Goal: Transaction & Acquisition: Book appointment/travel/reservation

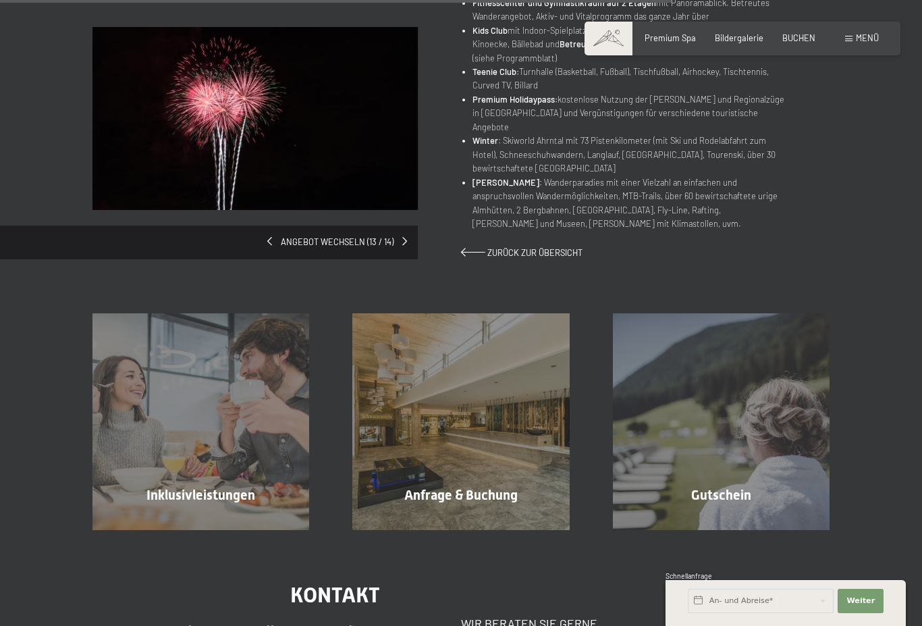
scroll to position [926, 0]
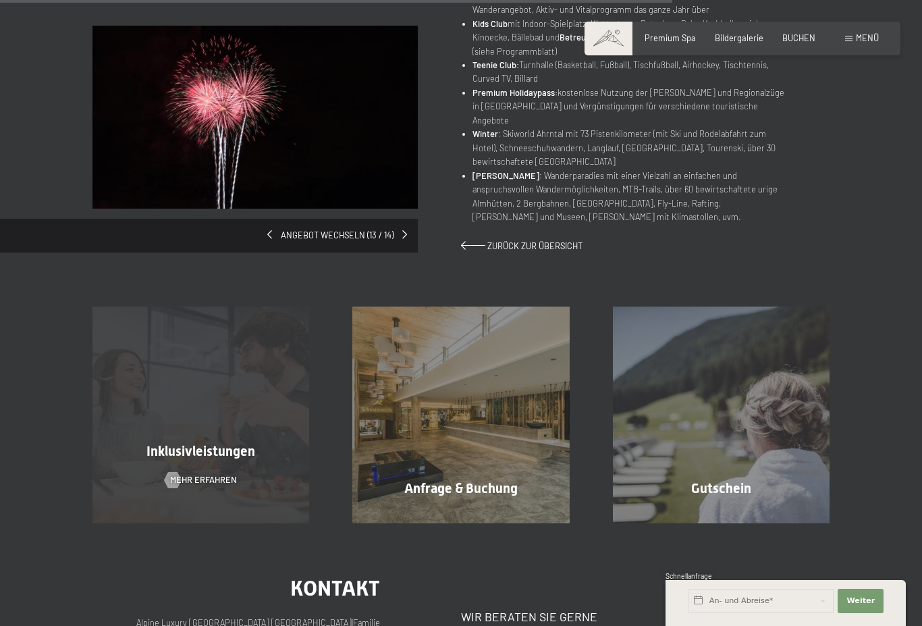
click at [149, 462] on div "Inklusivleistungen Mehr erfahren" at bounding box center [201, 414] width 260 height 217
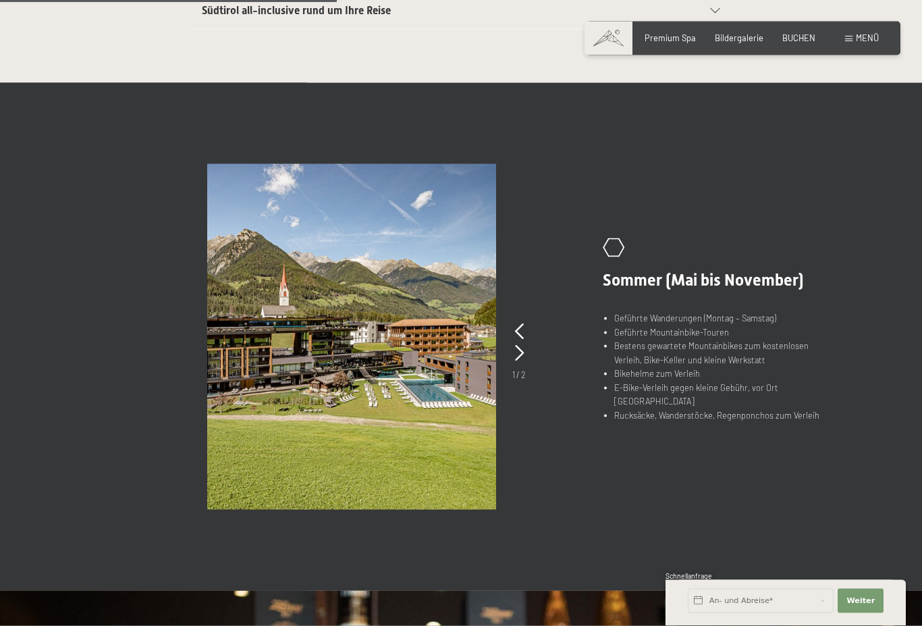
scroll to position [691, 0]
click at [515, 351] on icon at bounding box center [519, 352] width 9 height 16
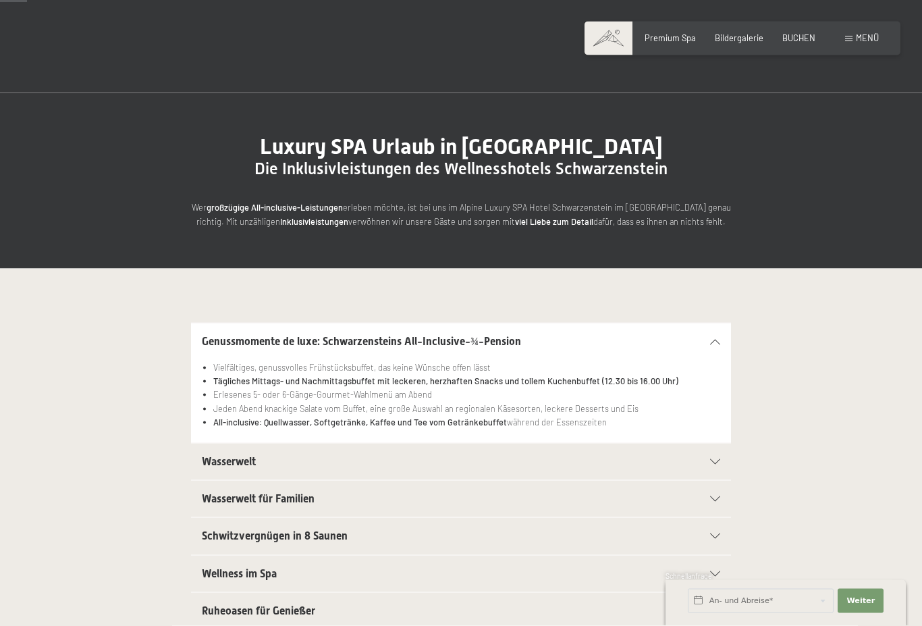
scroll to position [0, 0]
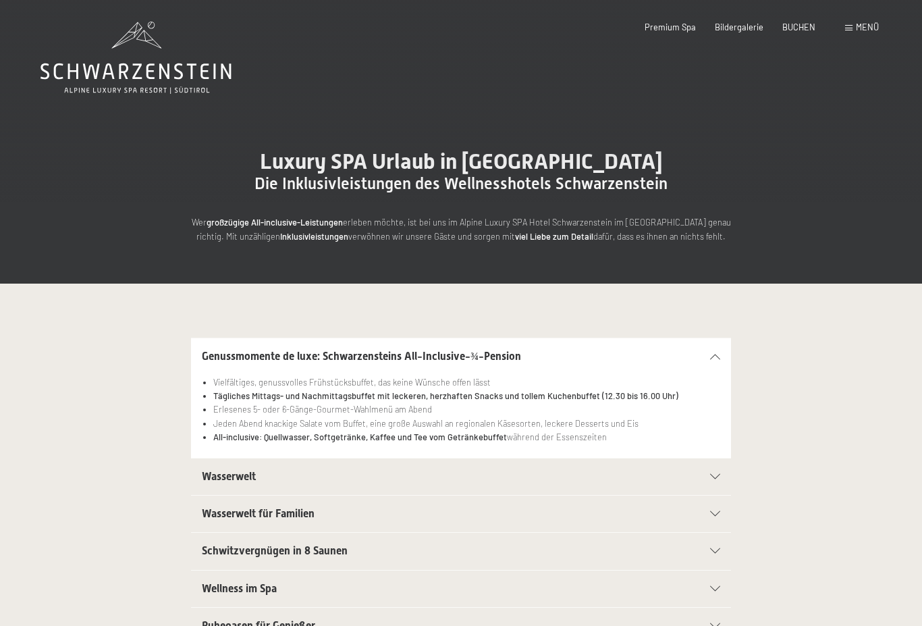
click at [799, 22] on div "Buchen Anfragen Premium Spa Bildergalerie BUCHEN Menü DE IT EN Gutschein Bilder…" at bounding box center [742, 28] width 273 height 12
click at [800, 23] on span "BUCHEN" at bounding box center [798, 25] width 33 height 11
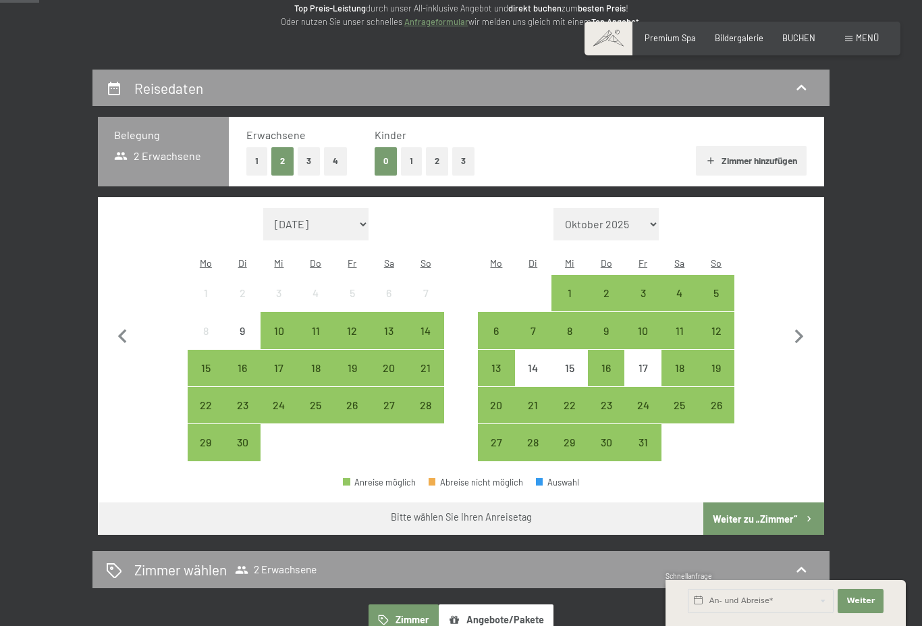
scroll to position [189, 0]
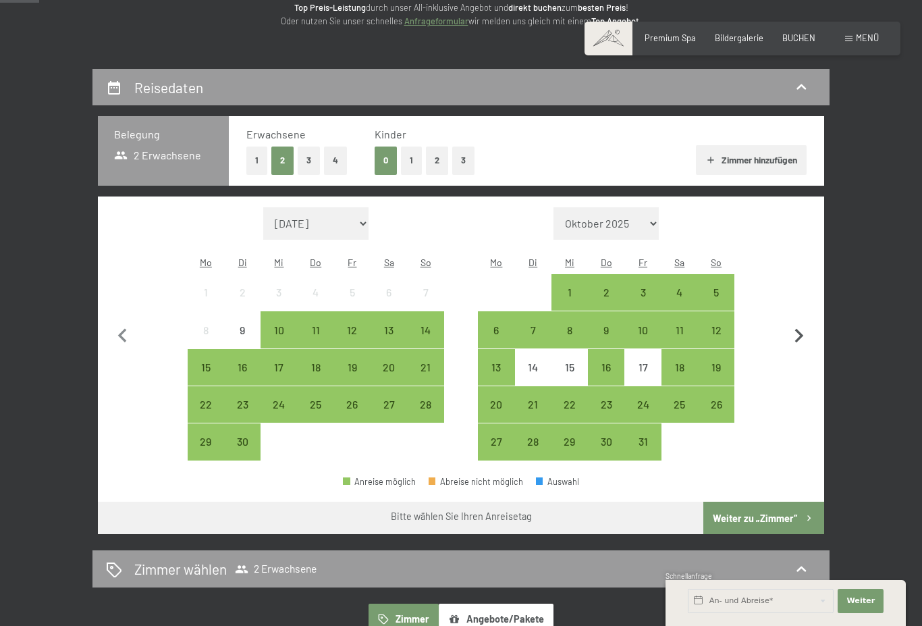
click at [799, 329] on icon "button" at bounding box center [799, 336] width 9 height 14
select select "[DATE]"
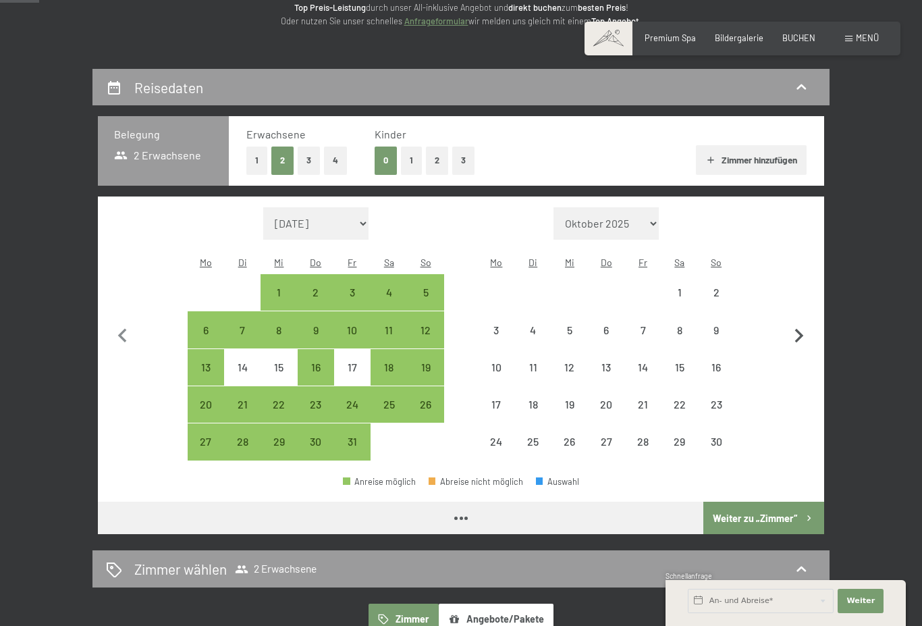
click at [803, 323] on icon "button" at bounding box center [799, 336] width 28 height 28
select select "[DATE]"
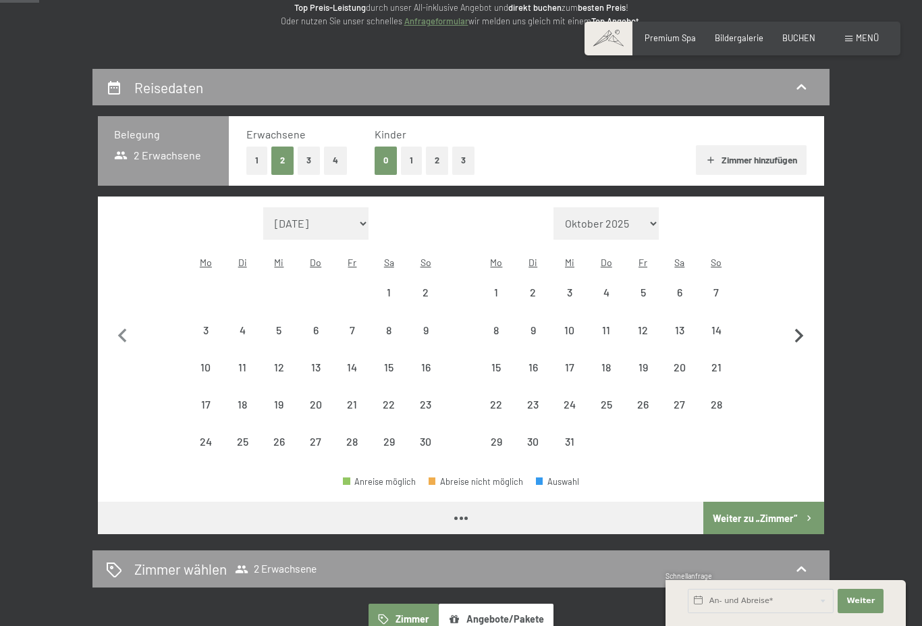
select select "[DATE]"
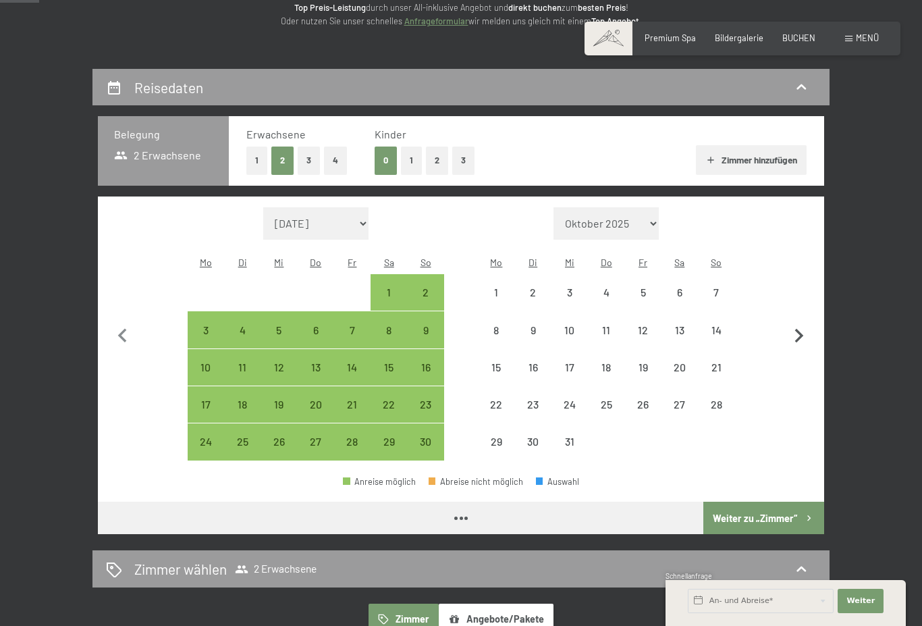
select select "[DATE]"
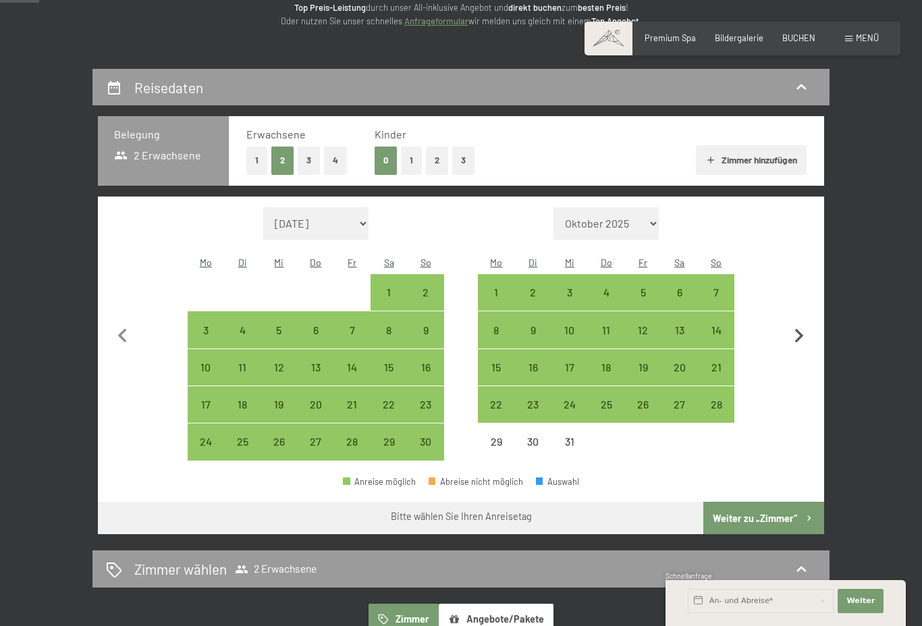
click at [805, 322] on icon "button" at bounding box center [799, 336] width 28 height 28
select select "[DATE]"
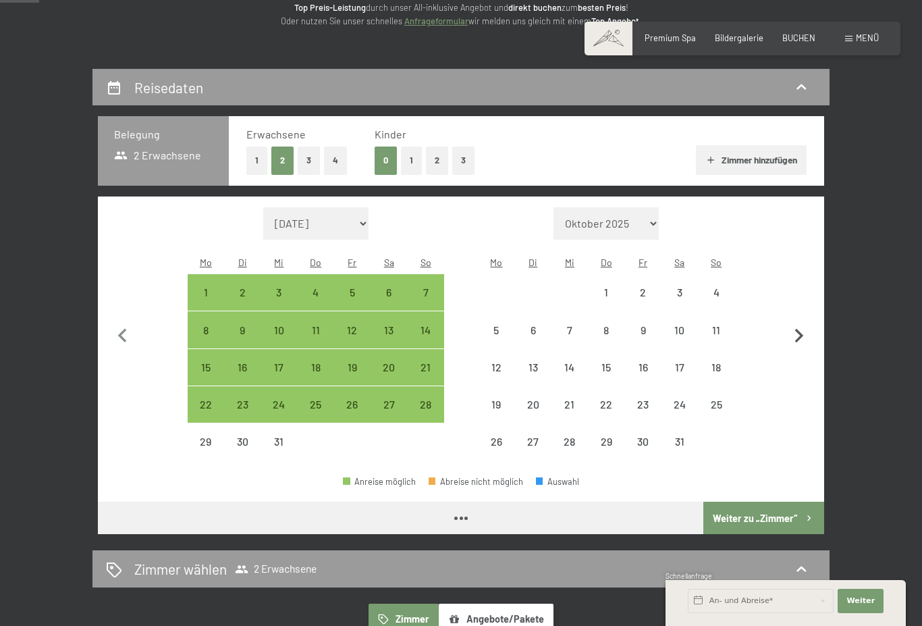
select select "[DATE]"
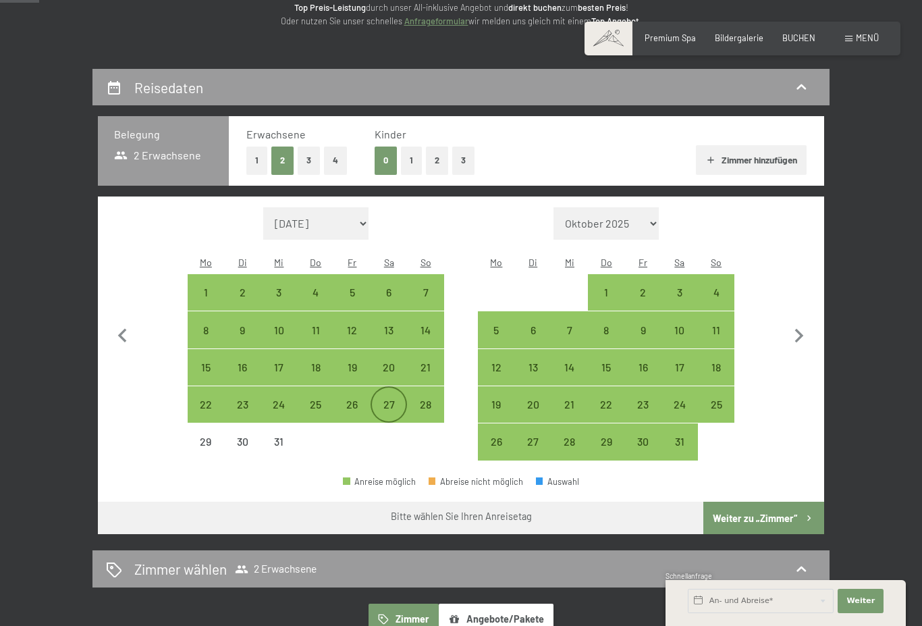
click at [391, 399] on div "27" at bounding box center [389, 416] width 34 height 34
select select "[DATE]"
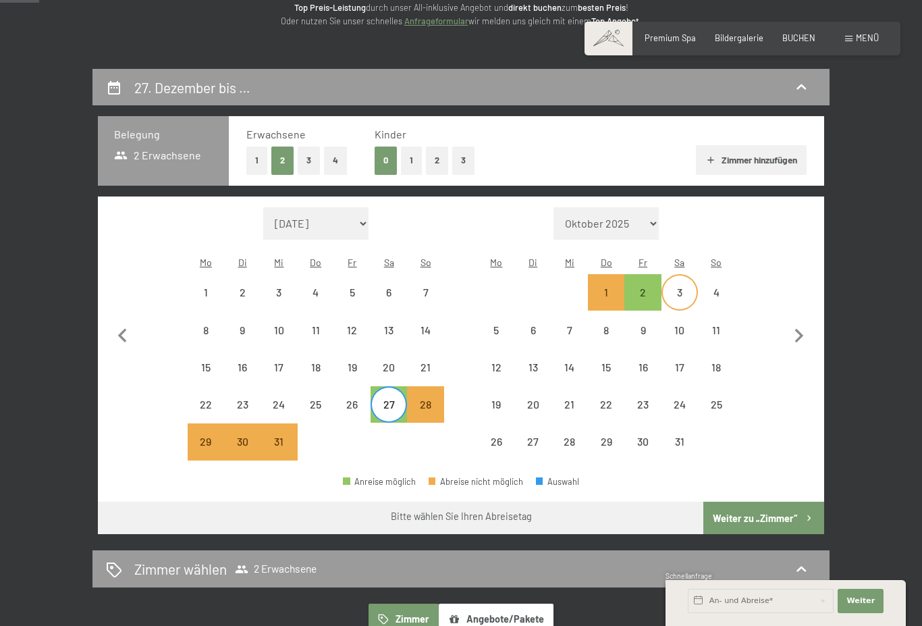
click at [685, 287] on div "3" at bounding box center [680, 304] width 34 height 34
select select "[DATE]"
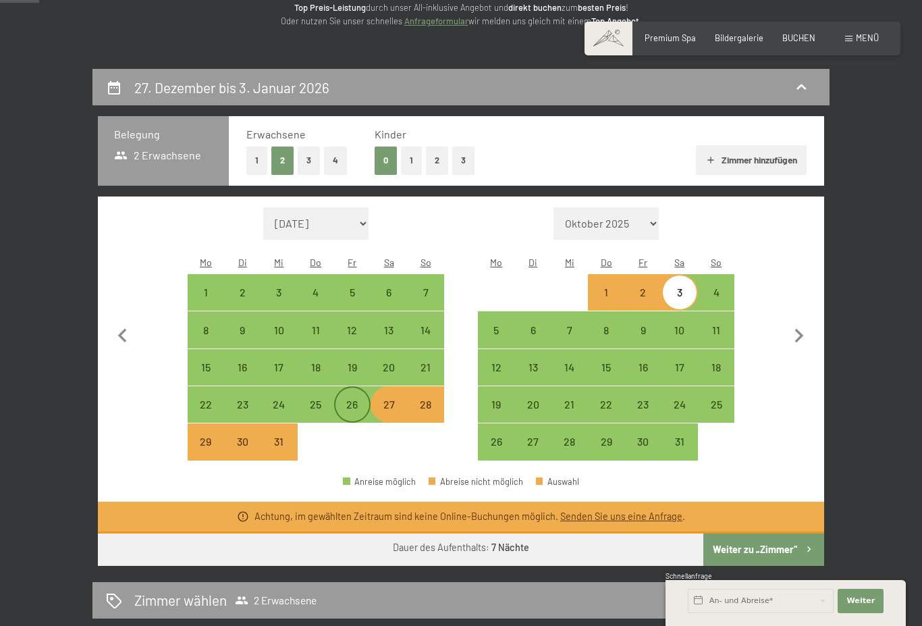
click at [356, 399] on div "26" at bounding box center [353, 416] width 34 height 34
select select "[DATE]"
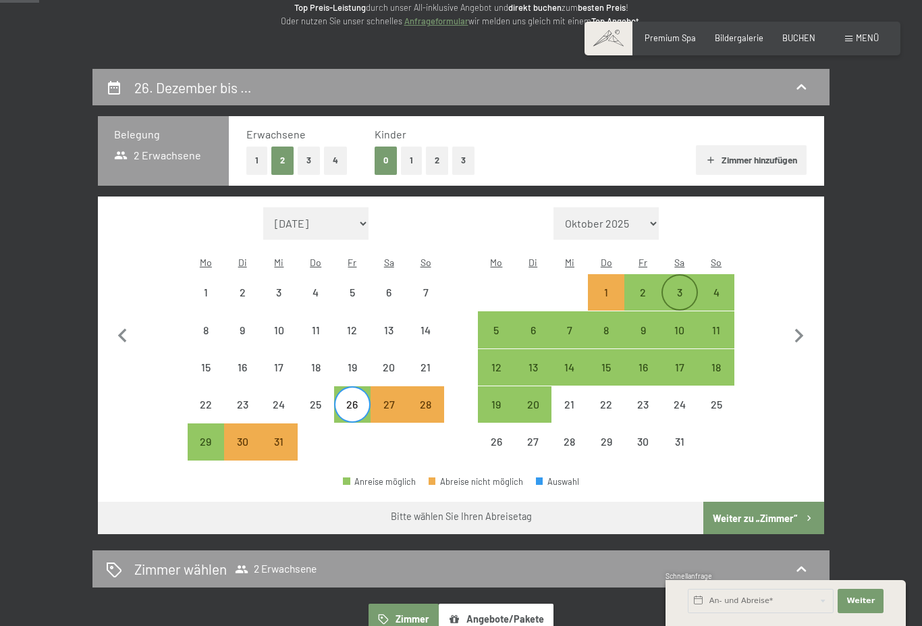
click at [684, 287] on div "3" at bounding box center [680, 304] width 34 height 34
select select "[DATE]"
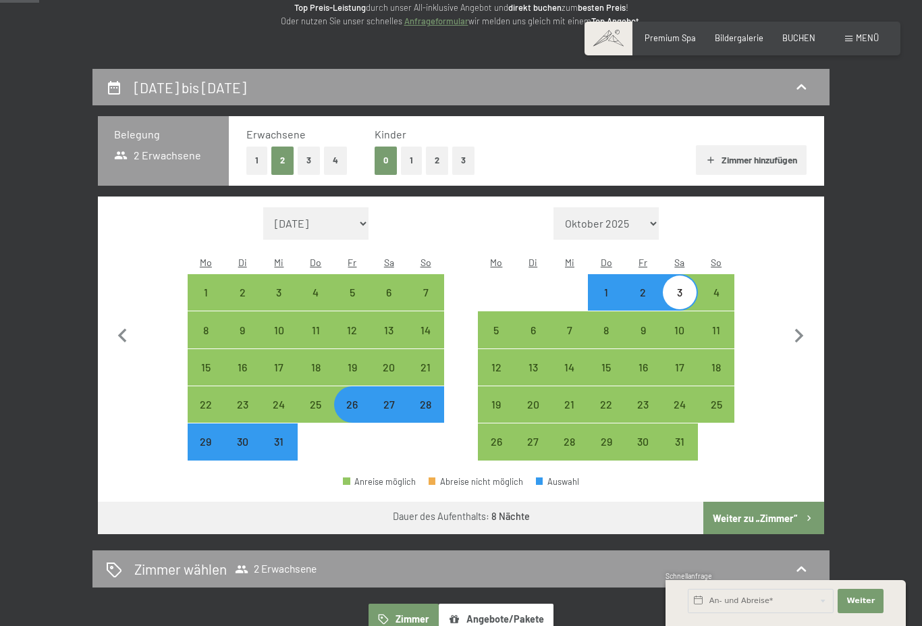
click at [765, 502] on button "Weiter zu „Zimmer“" at bounding box center [763, 518] width 121 height 32
select select "[DATE]"
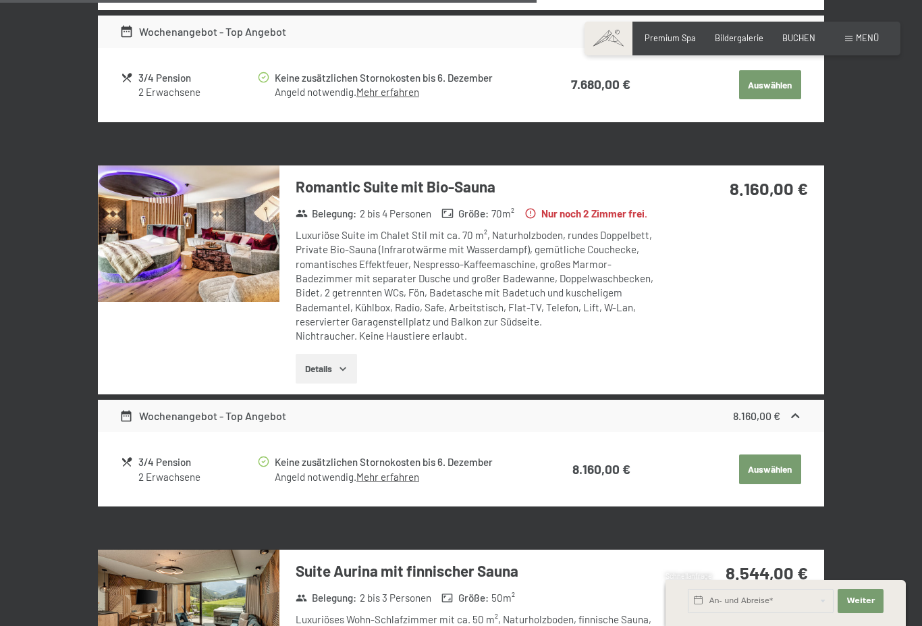
scroll to position [1753, 0]
